Goal: Transaction & Acquisition: Purchase product/service

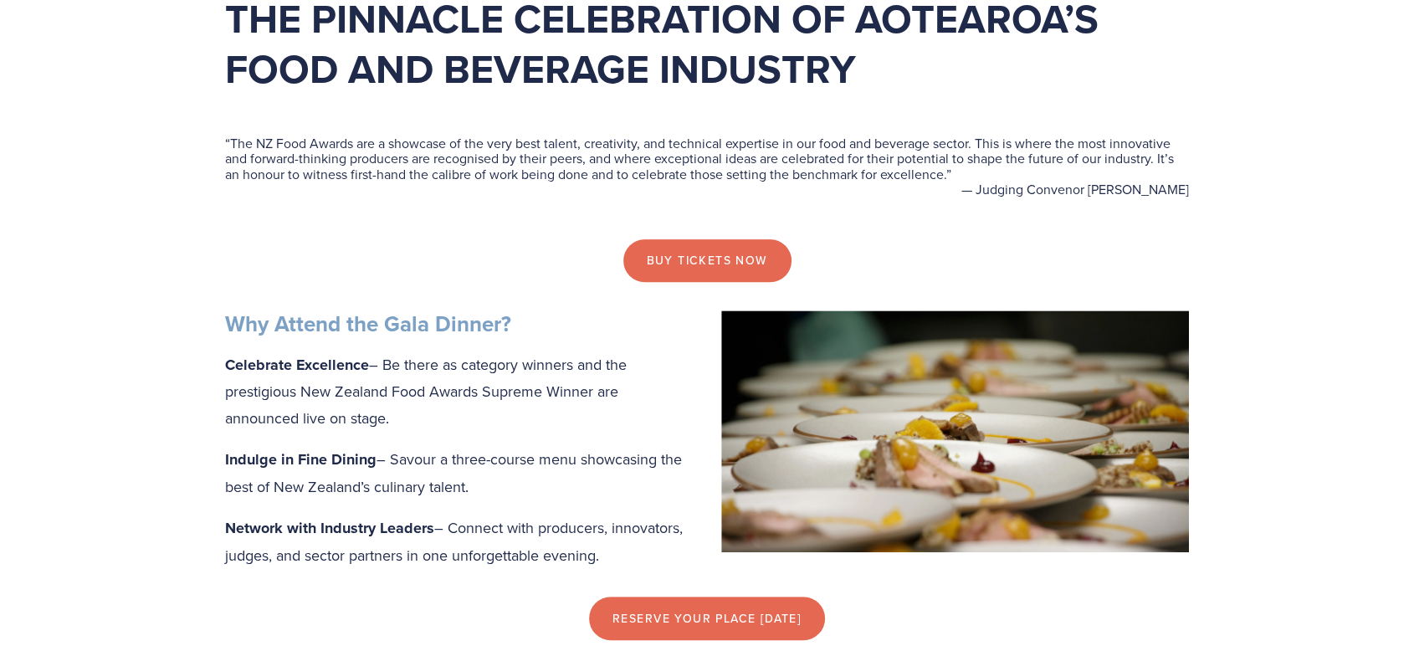
scroll to position [546, 0]
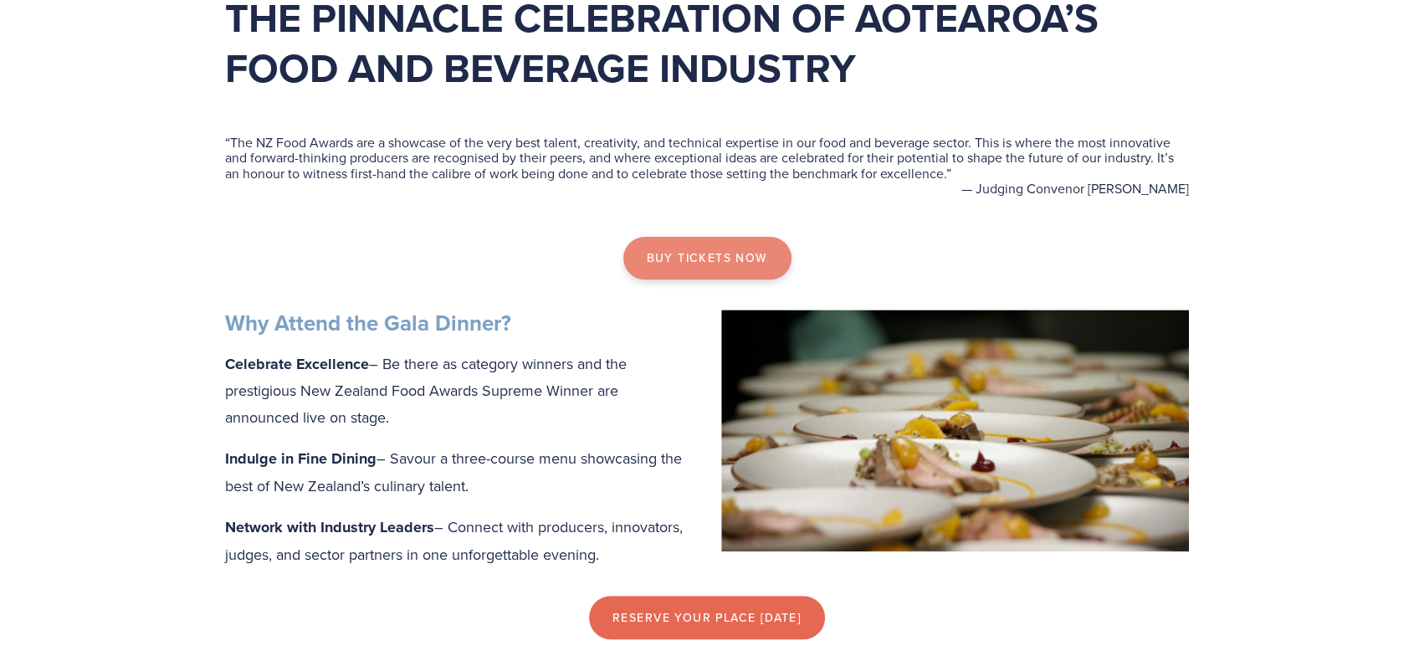
click at [710, 250] on link "Buy tickets now" at bounding box center [707, 259] width 168 height 44
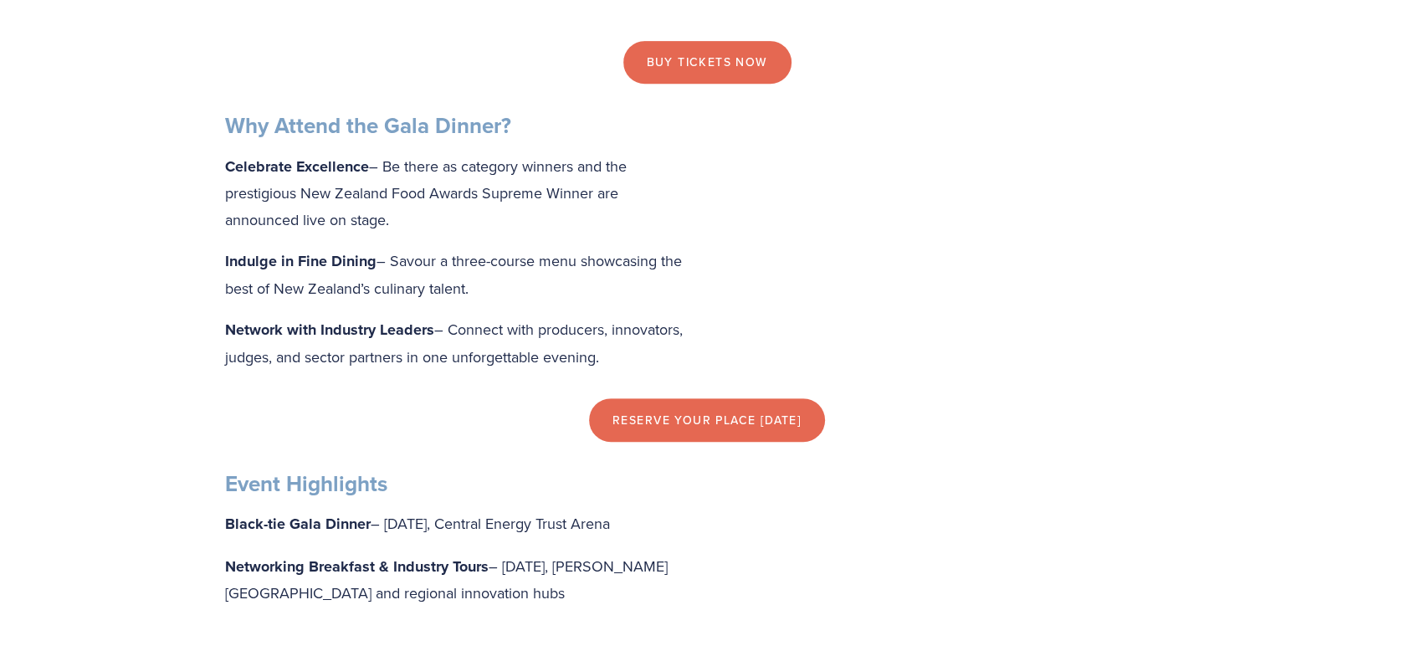
scroll to position [744, 0]
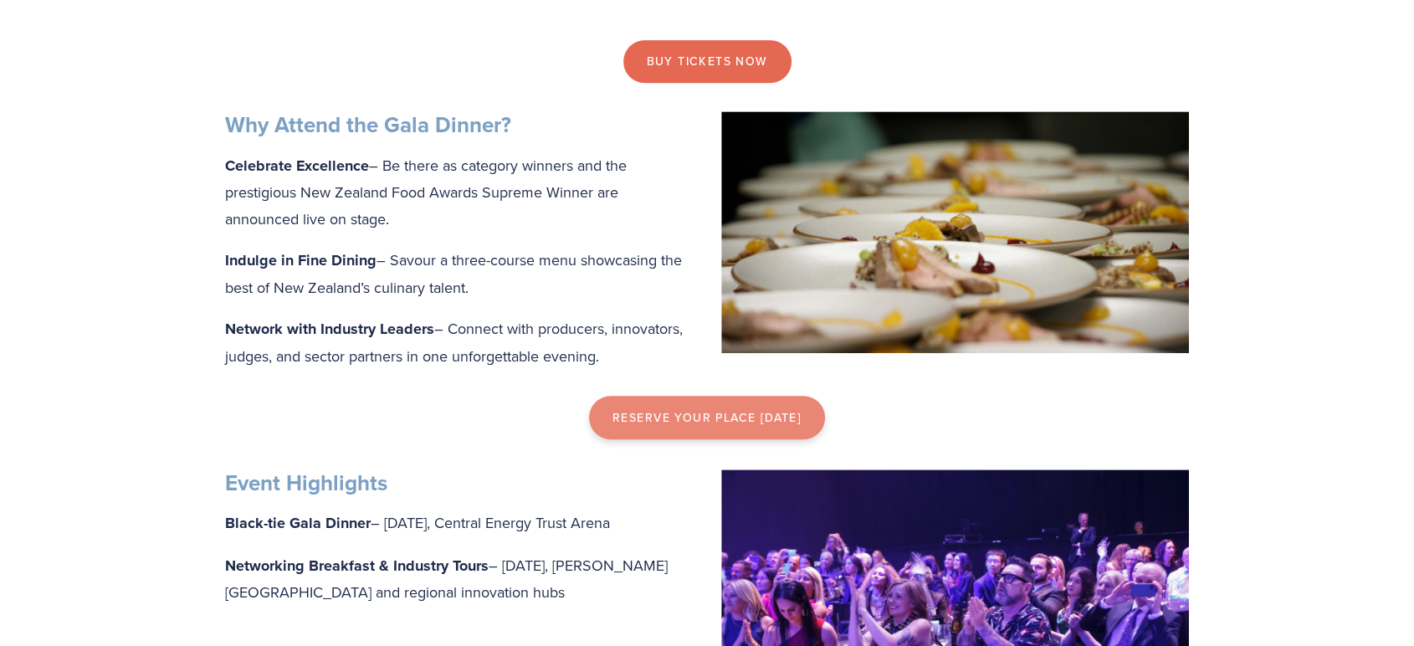
click at [691, 426] on link "reserve your place [DATE]" at bounding box center [707, 418] width 236 height 44
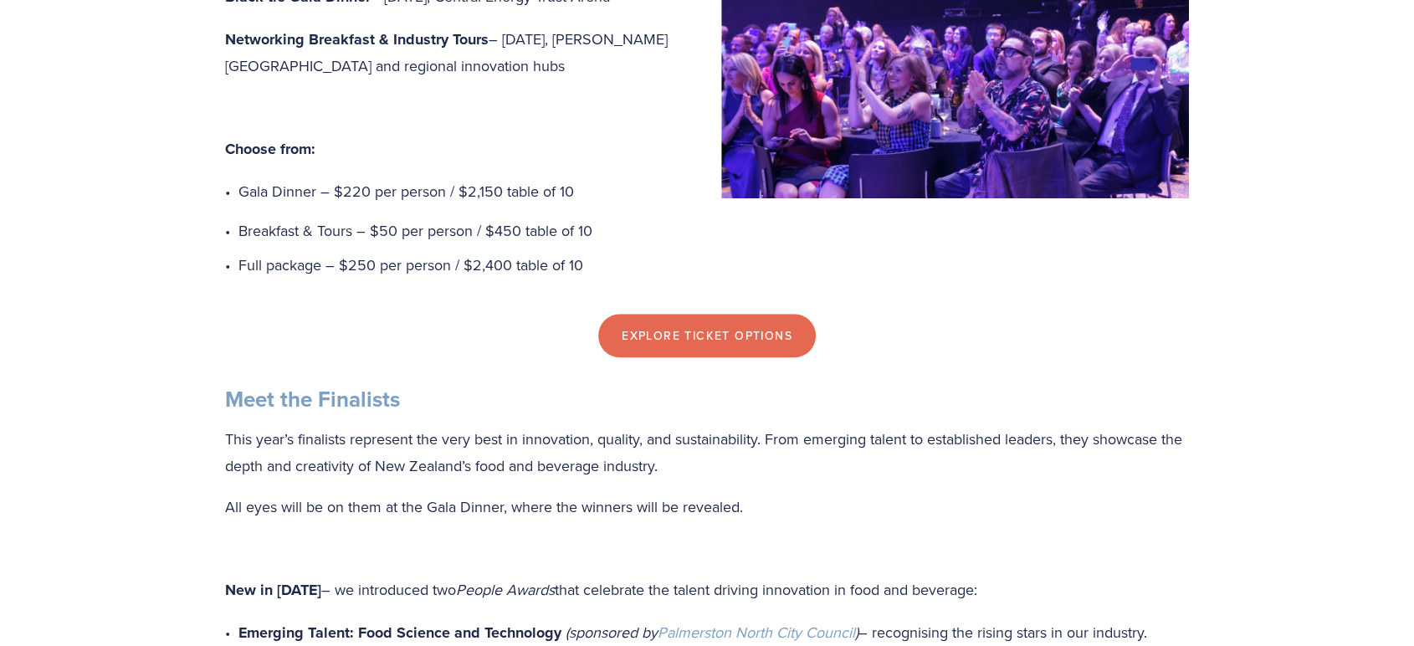
scroll to position [1268, 0]
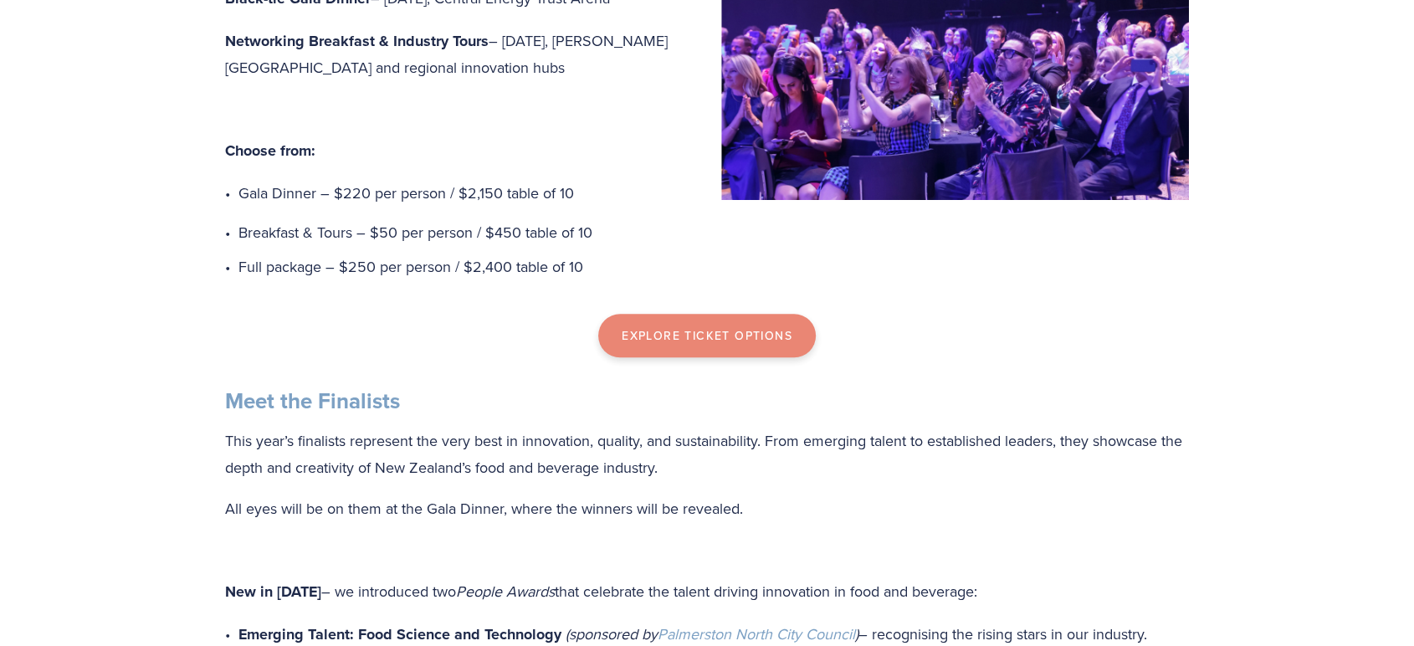
click at [704, 359] on div "Explore Ticket Options" at bounding box center [707, 337] width 964 height 44
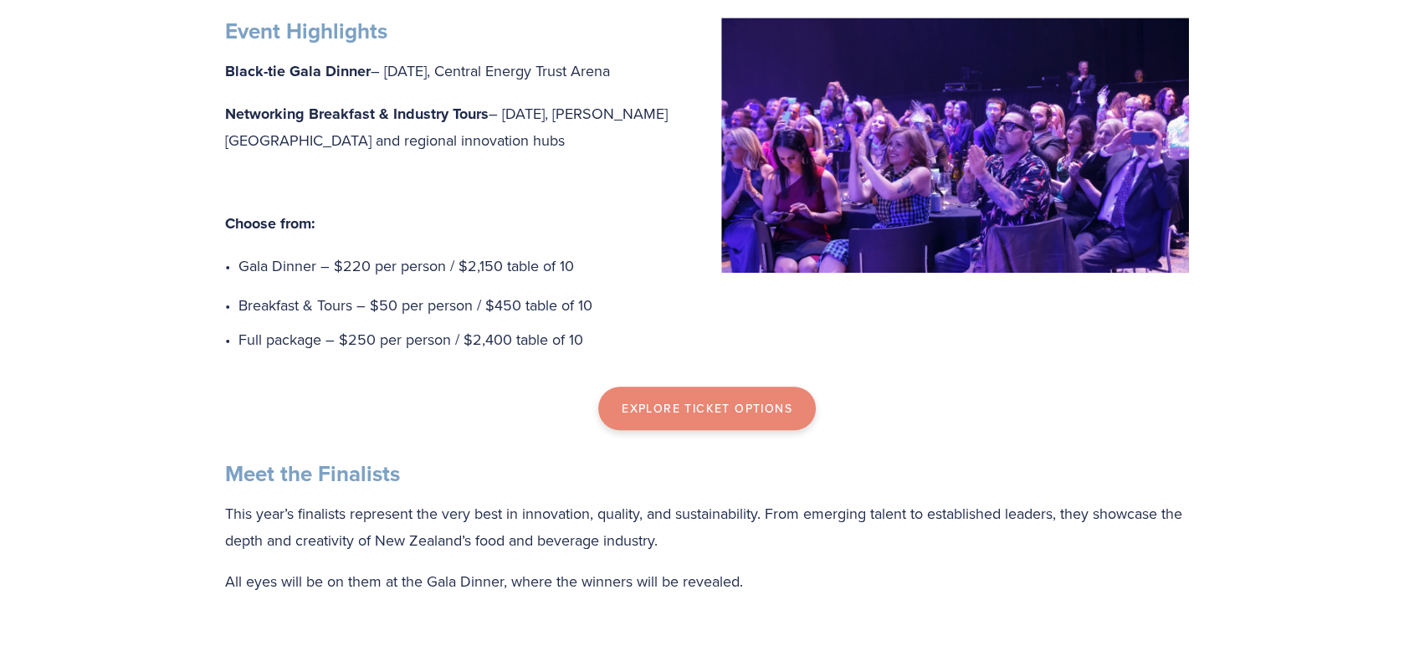
scroll to position [1197, 0]
click at [659, 428] on link "Explore Ticket Options" at bounding box center [707, 408] width 218 height 44
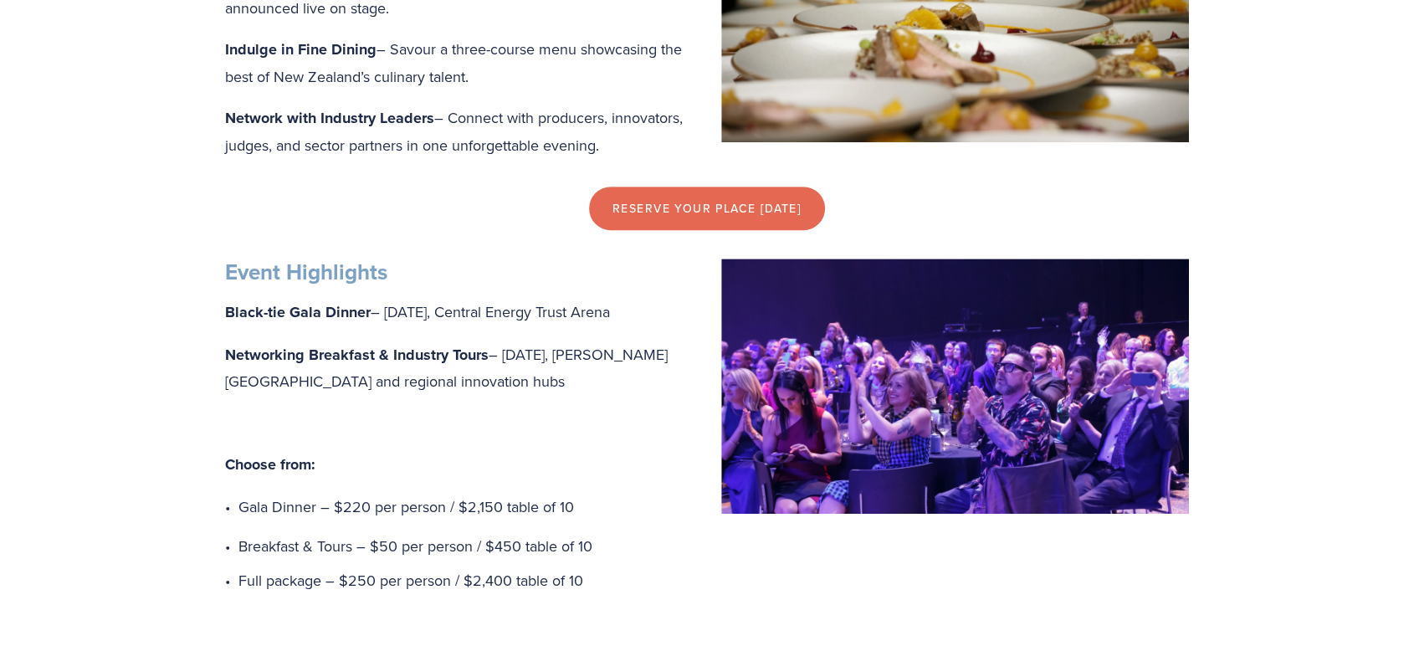
scroll to position [951, 0]
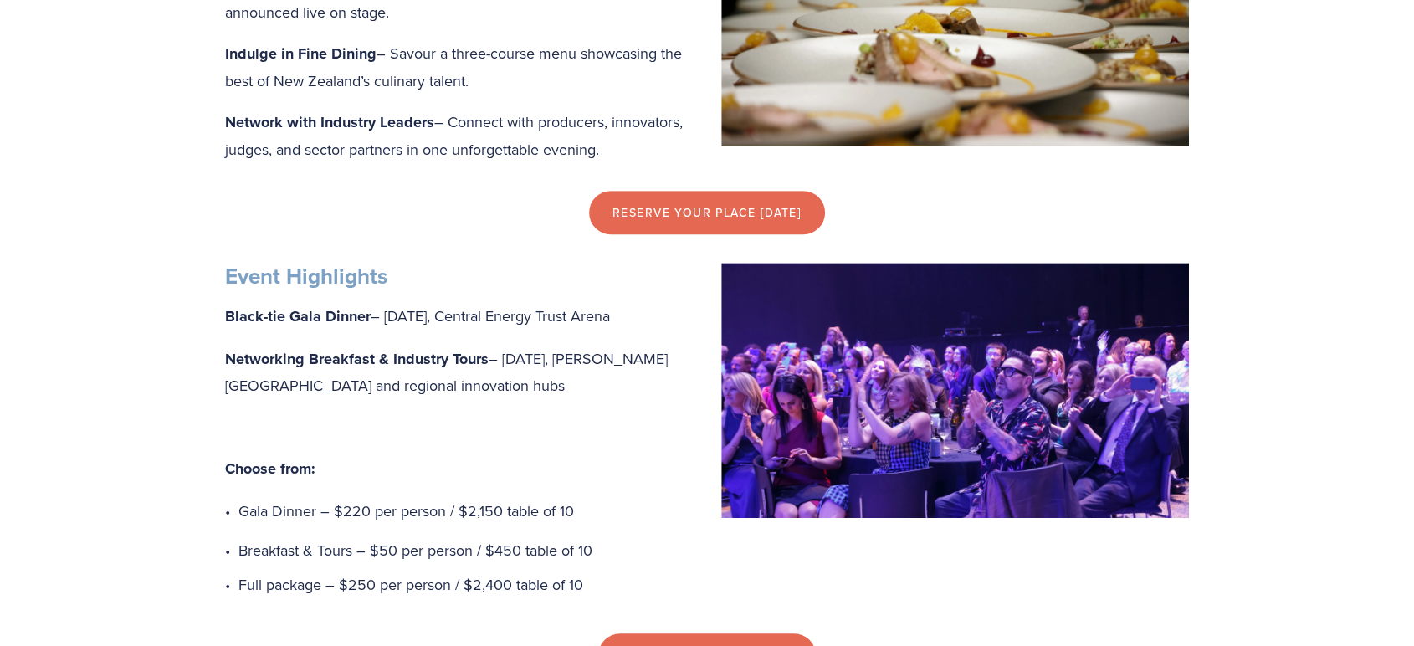
drag, startPoint x: 659, startPoint y: 423, endPoint x: 696, endPoint y: 305, distance: 124.6
click at [696, 305] on div "Event Highlights Black-tie Gala Dinner – [DATE], Central Energy Trust Arena Net…" at bounding box center [707, 431] width 964 height 336
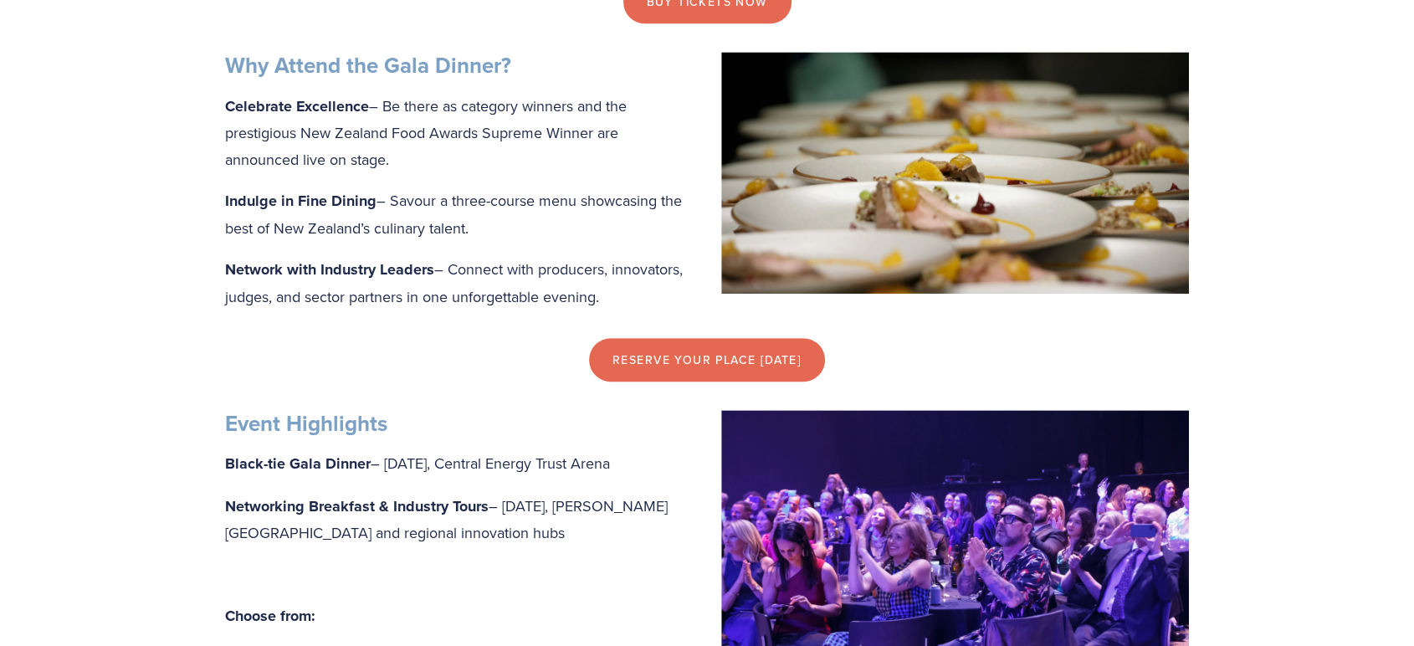
scroll to position [785, 0]
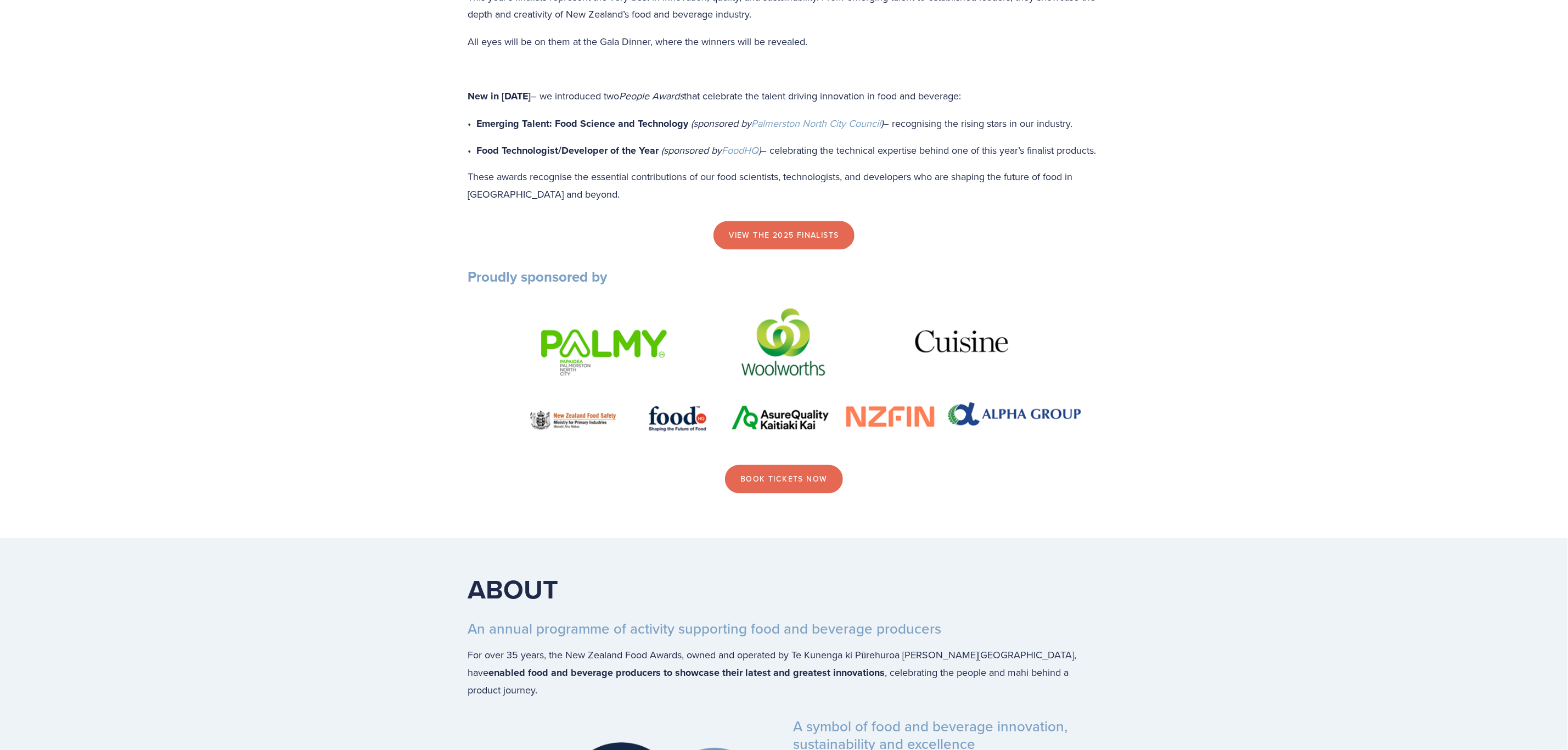
scroll to position [1205, 0]
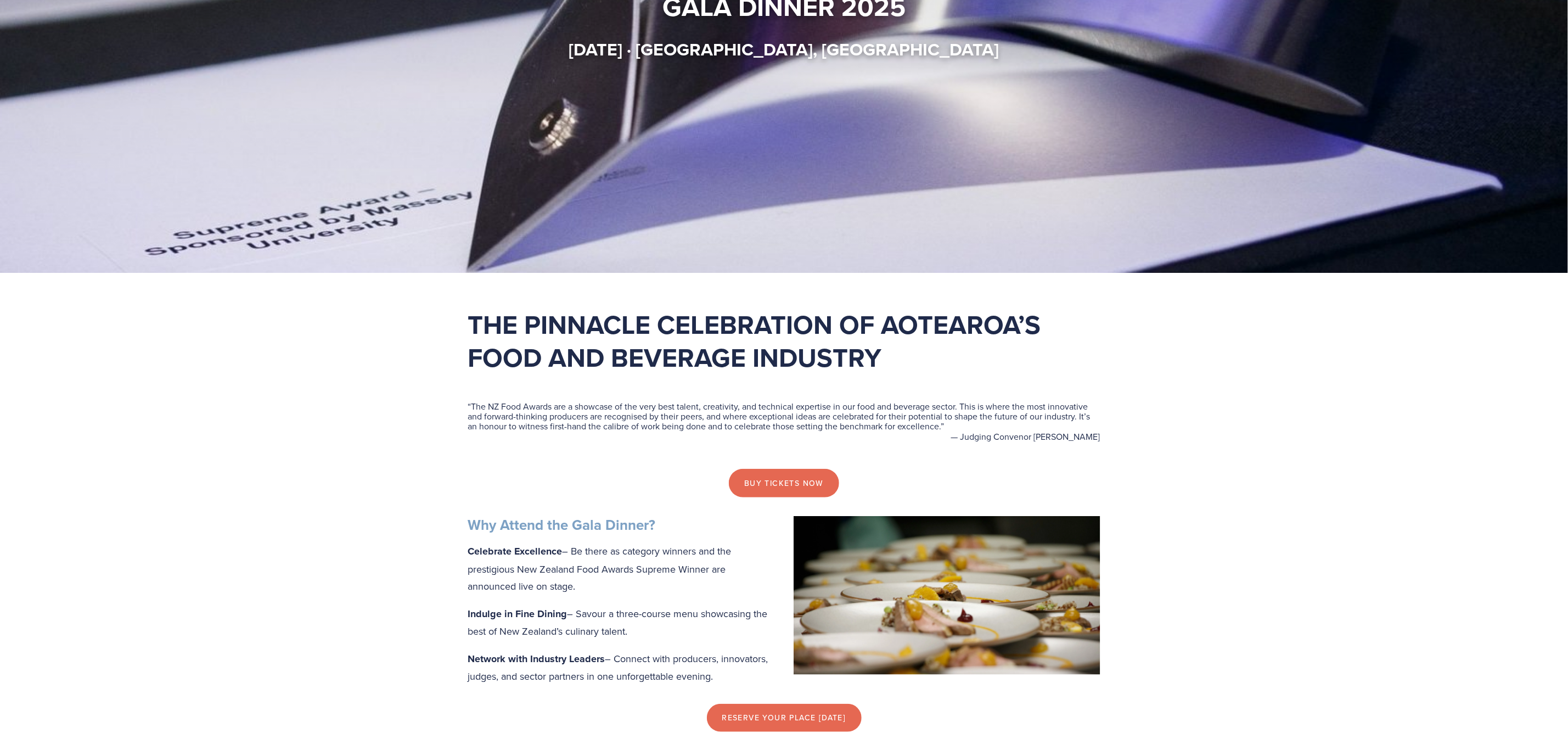
scroll to position [329, 0]
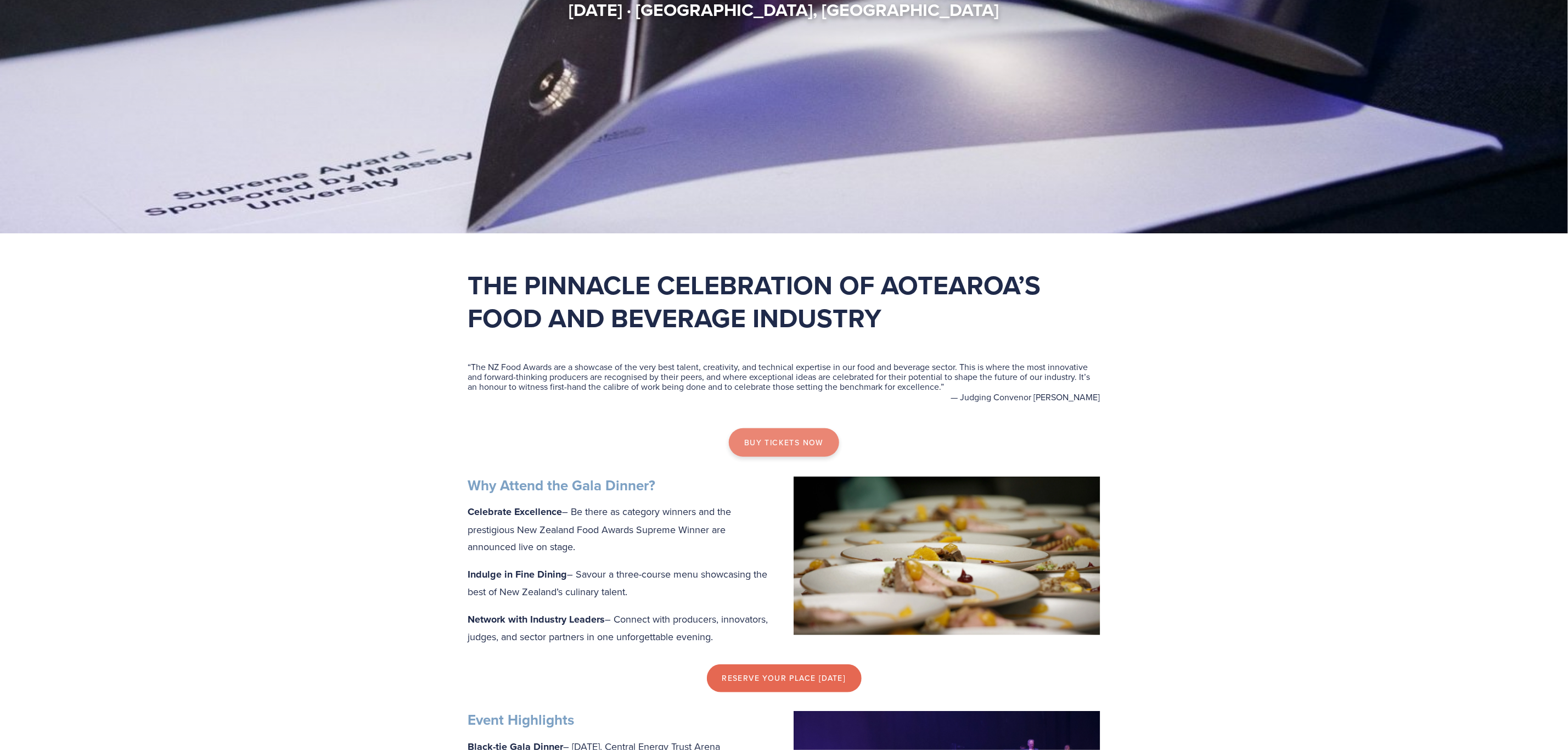
click at [815, 440] on link "Buy tickets now" at bounding box center [784, 443] width 110 height 29
